Goal: Task Accomplishment & Management: Use online tool/utility

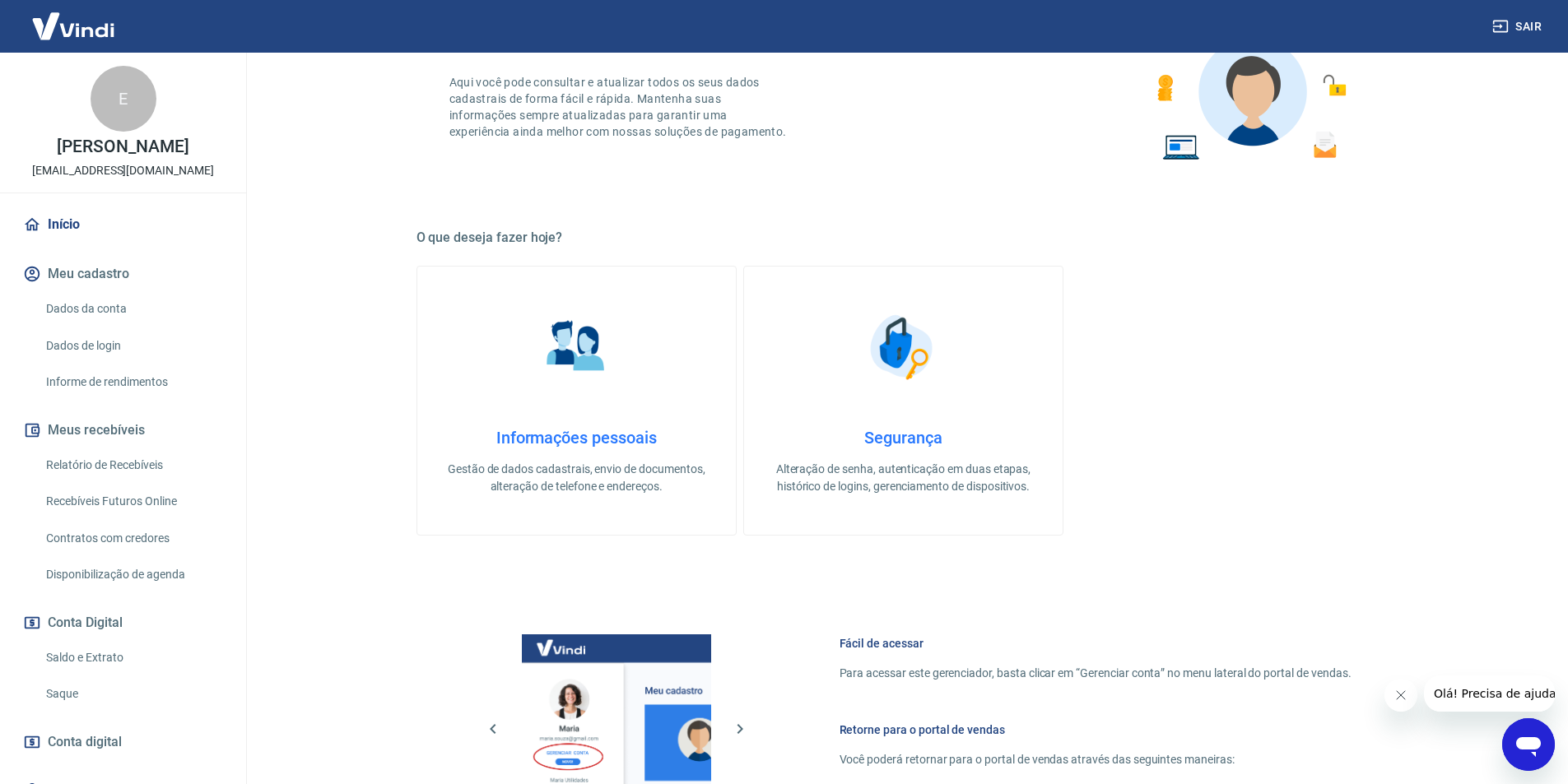
scroll to position [576, 0]
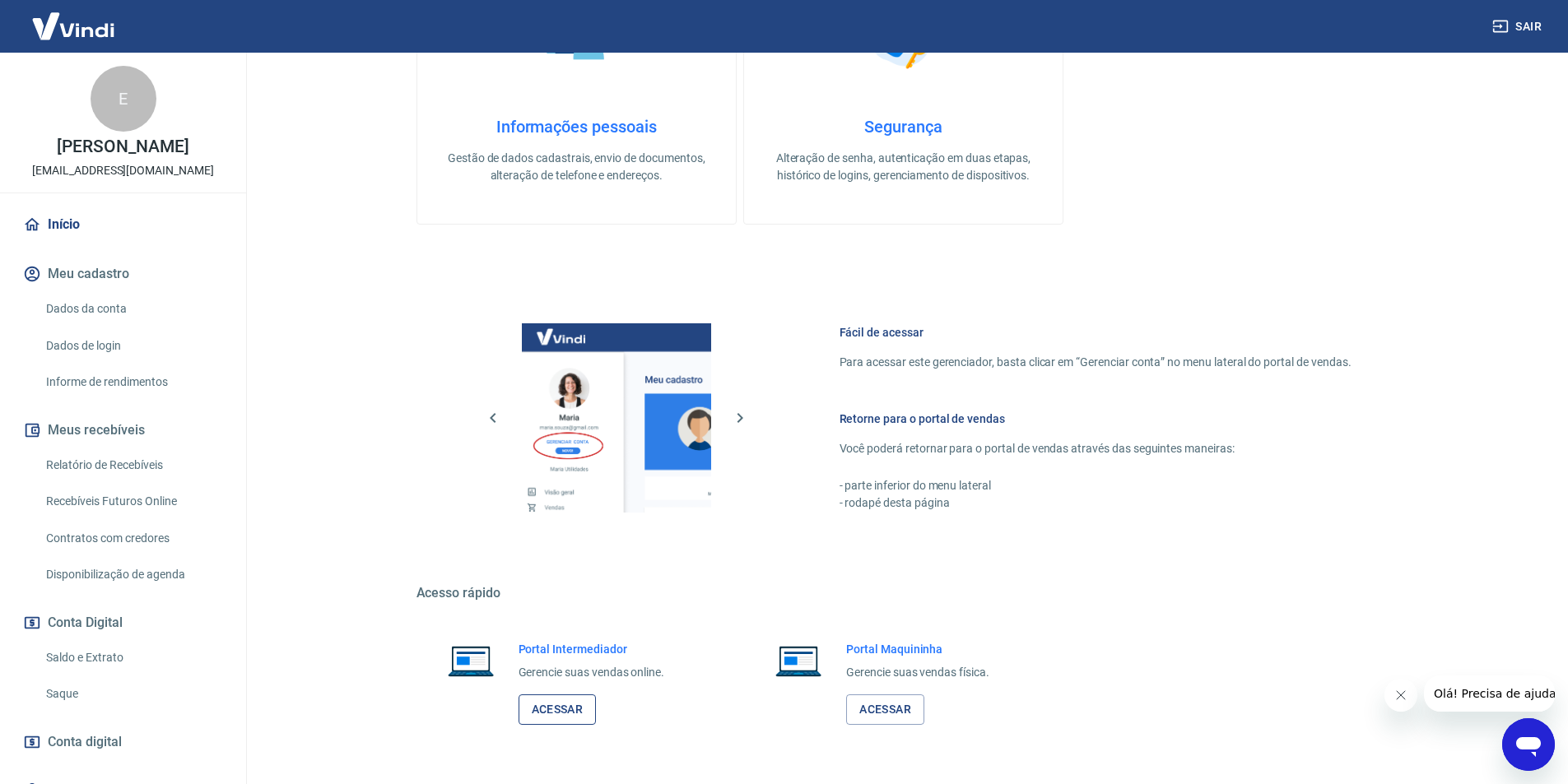
click at [556, 718] on link "Acessar" at bounding box center [557, 710] width 78 height 31
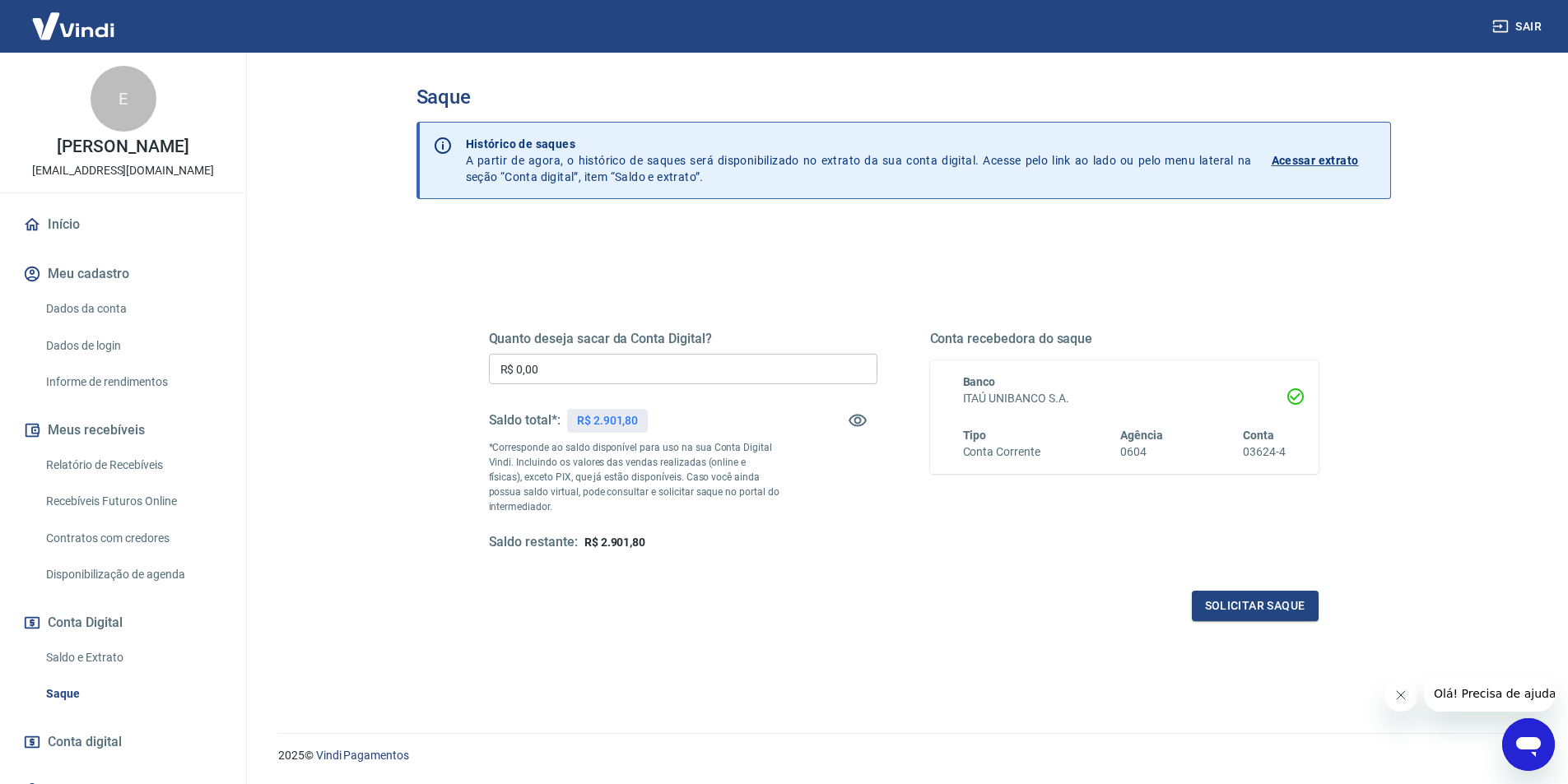
click at [591, 374] on input "R$ 0,00" at bounding box center [683, 369] width 388 height 31
type input "R$ 2.900,00"
click at [1238, 605] on button "Solicitar saque" at bounding box center [1255, 606] width 127 height 31
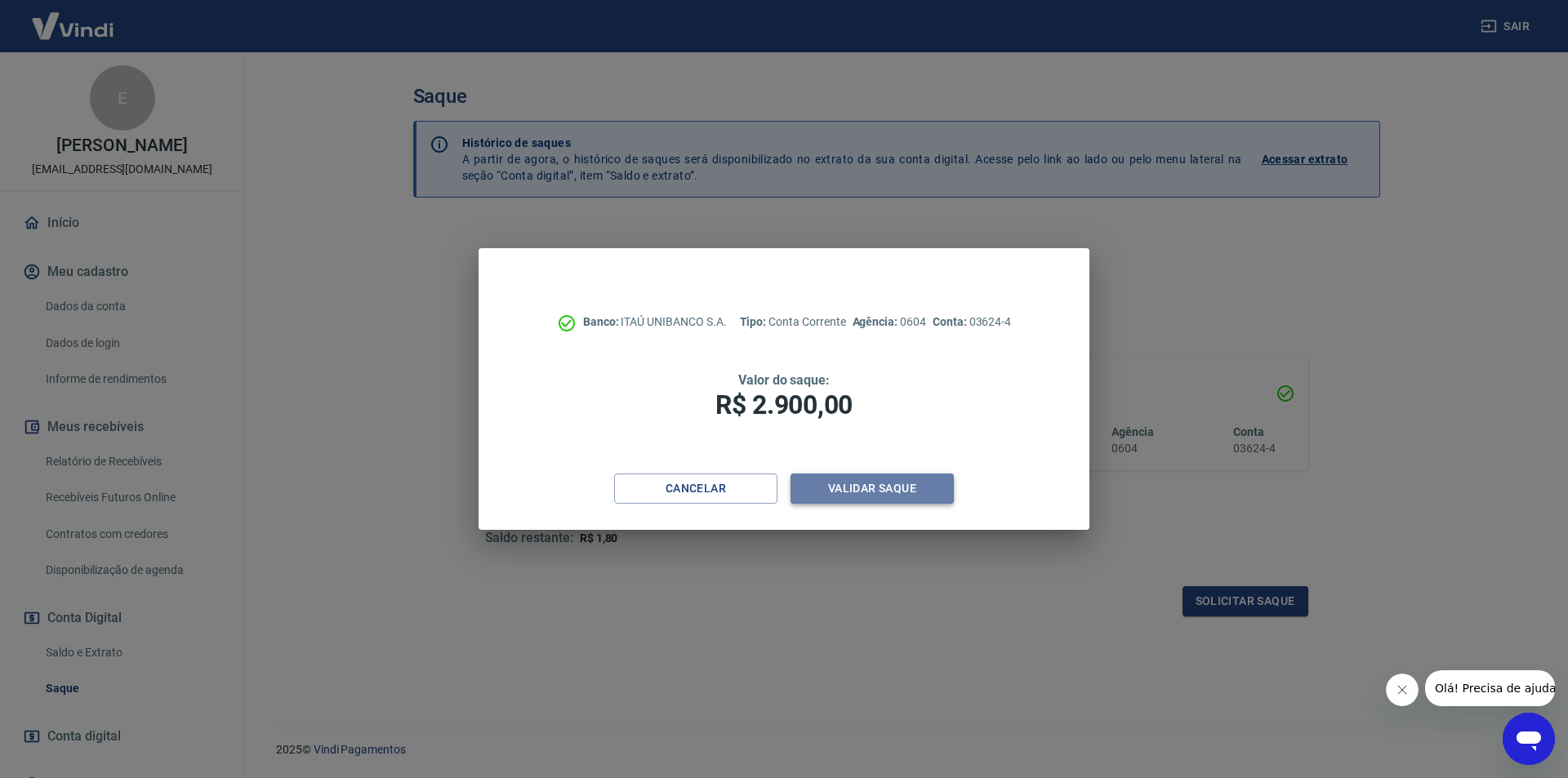
click at [868, 482] on button "Validar saque" at bounding box center [873, 489] width 163 height 30
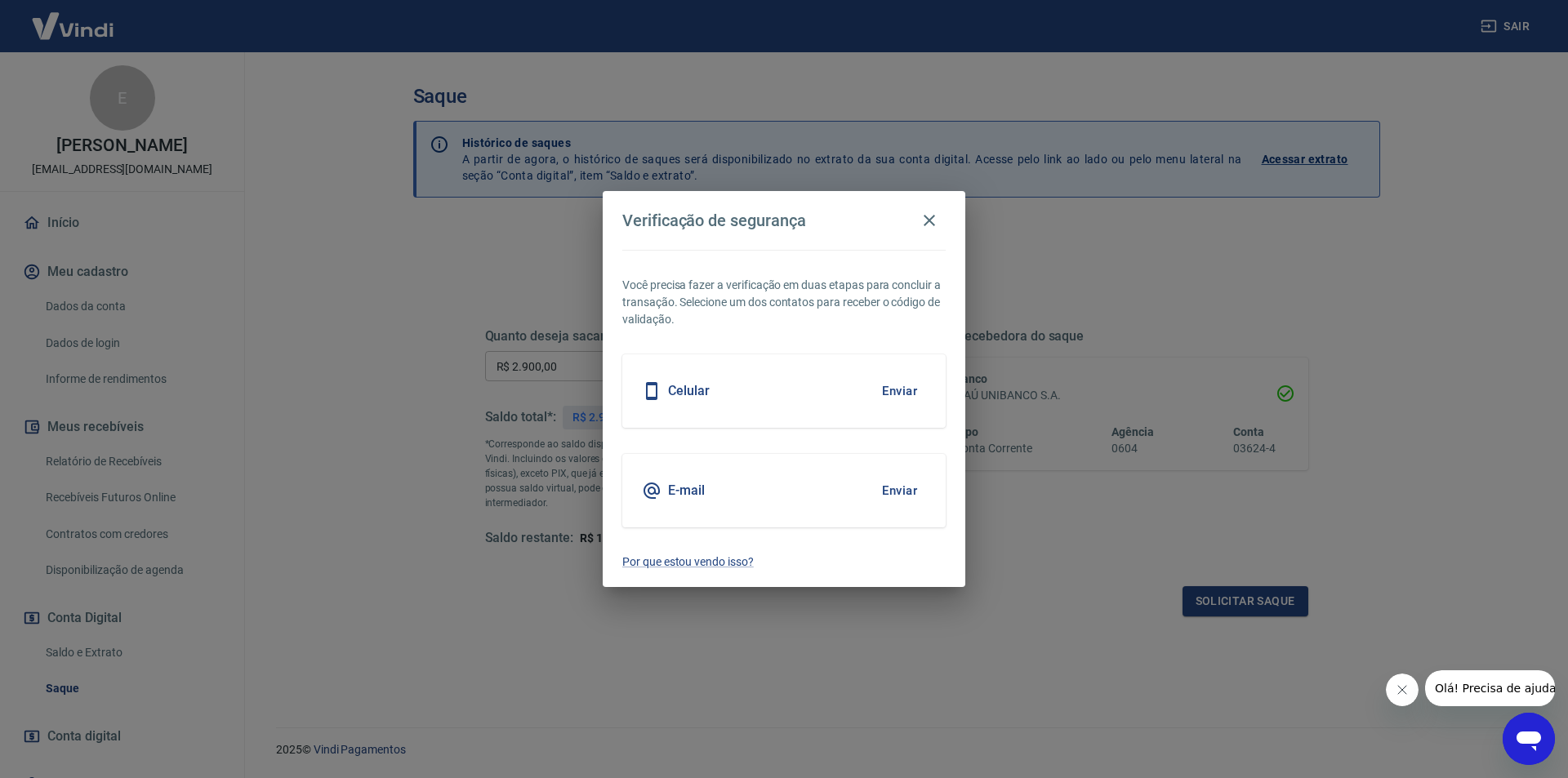
click at [868, 489] on div "E-mail Enviar" at bounding box center [784, 491] width 324 height 74
click at [891, 494] on button "Enviar" at bounding box center [899, 491] width 53 height 35
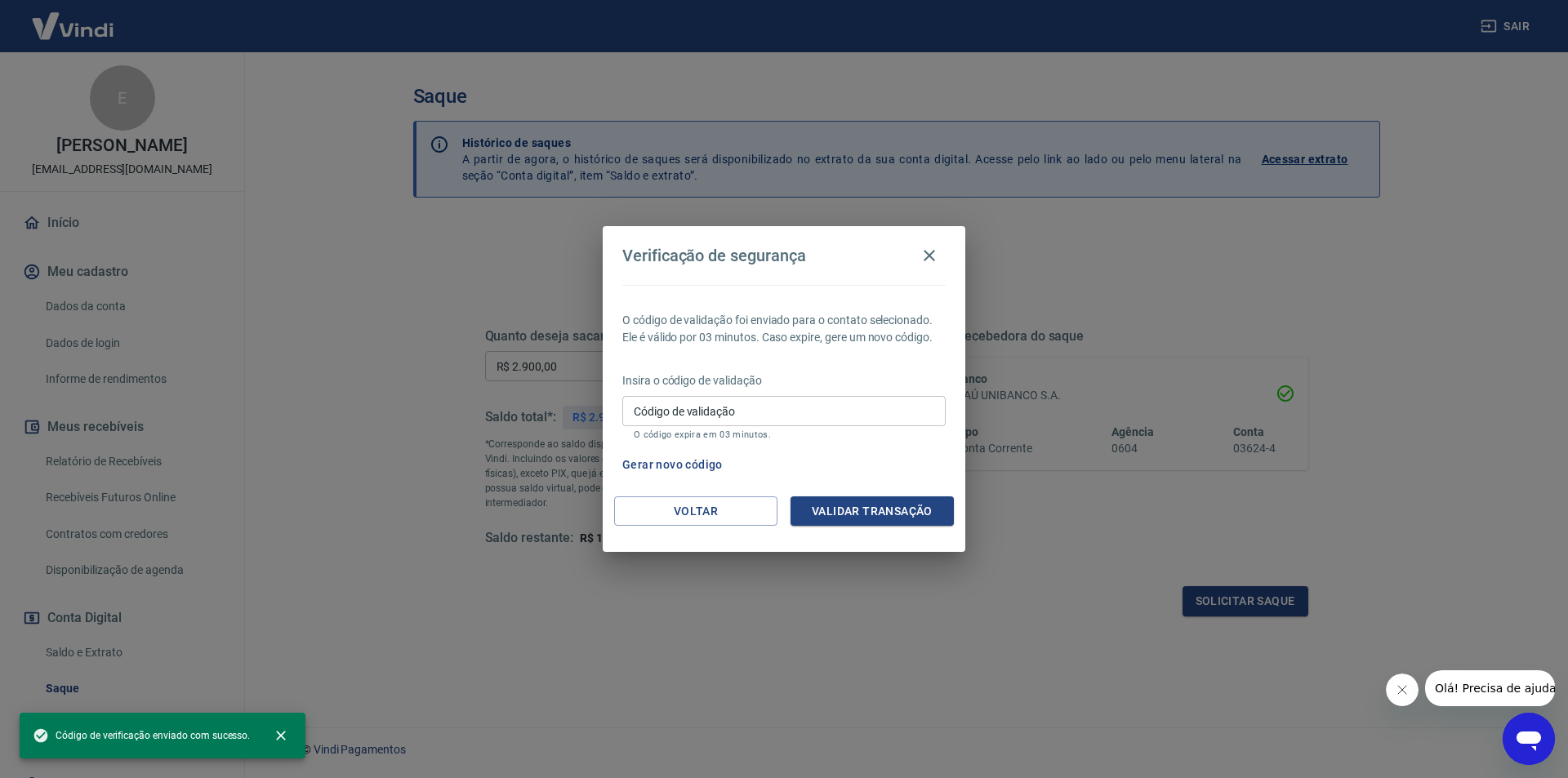
drag, startPoint x: 742, startPoint y: 407, endPoint x: 751, endPoint y: 408, distance: 9.1
click at [742, 407] on input "Código de validação" at bounding box center [784, 411] width 324 height 30
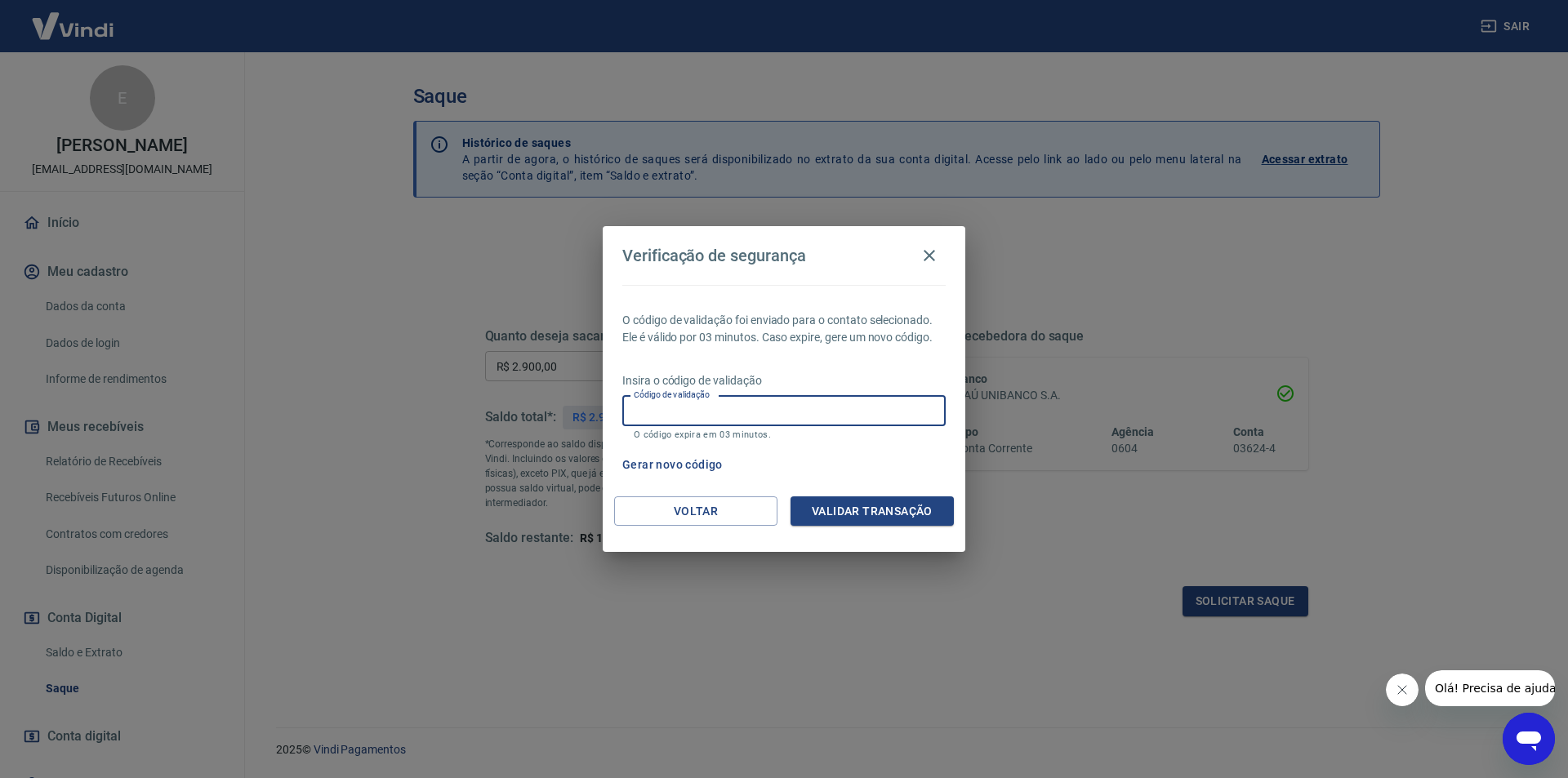
paste input "326036"
type input "326036"
click at [908, 523] on button "Validar transação" at bounding box center [873, 511] width 163 height 30
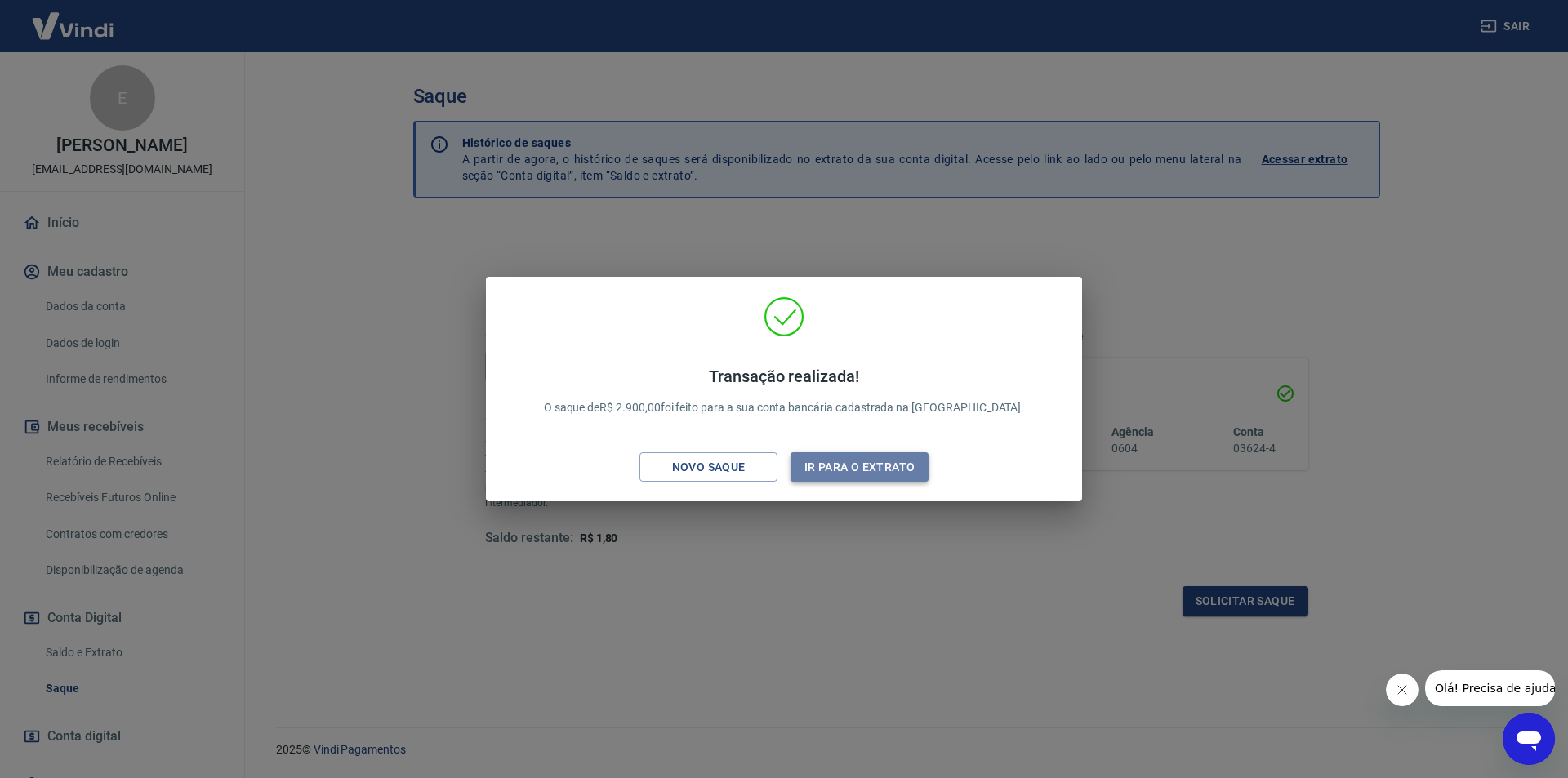
click at [870, 471] on button "Ir para o extrato" at bounding box center [860, 467] width 138 height 30
